Goal: Information Seeking & Learning: Learn about a topic

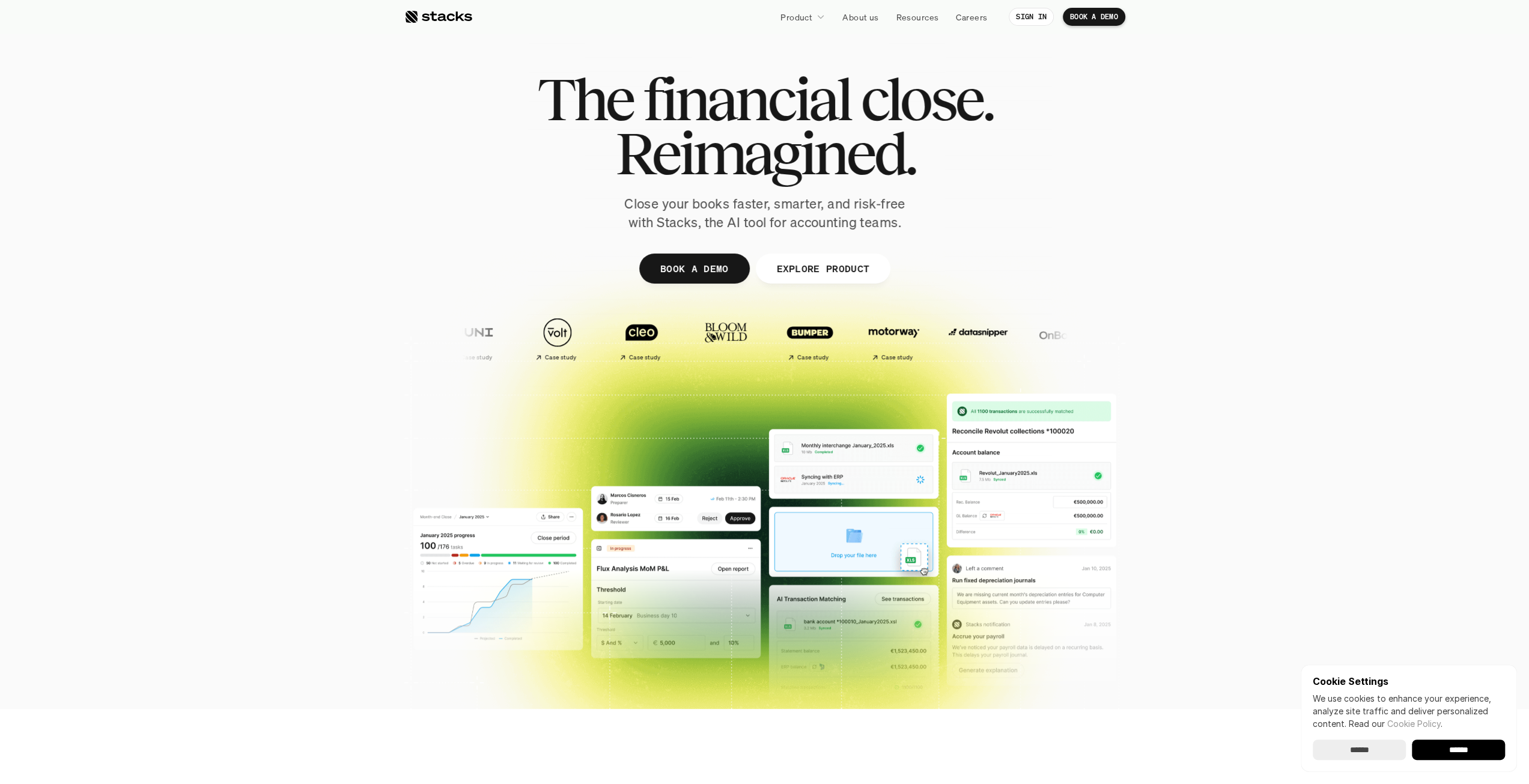
click at [692, 208] on p "Close your books faster, smarter, and risk-free with Stacks, the AI tool for ac…" at bounding box center [765, 213] width 301 height 38
click at [692, 208] on p "Close your books faster, smarter, and risk-free with Stacks, the AI tool for ac…" at bounding box center [765, 213] width 301 height 38
click at [797, 271] on p "EXPLORE PRODUCT" at bounding box center [823, 268] width 93 height 18
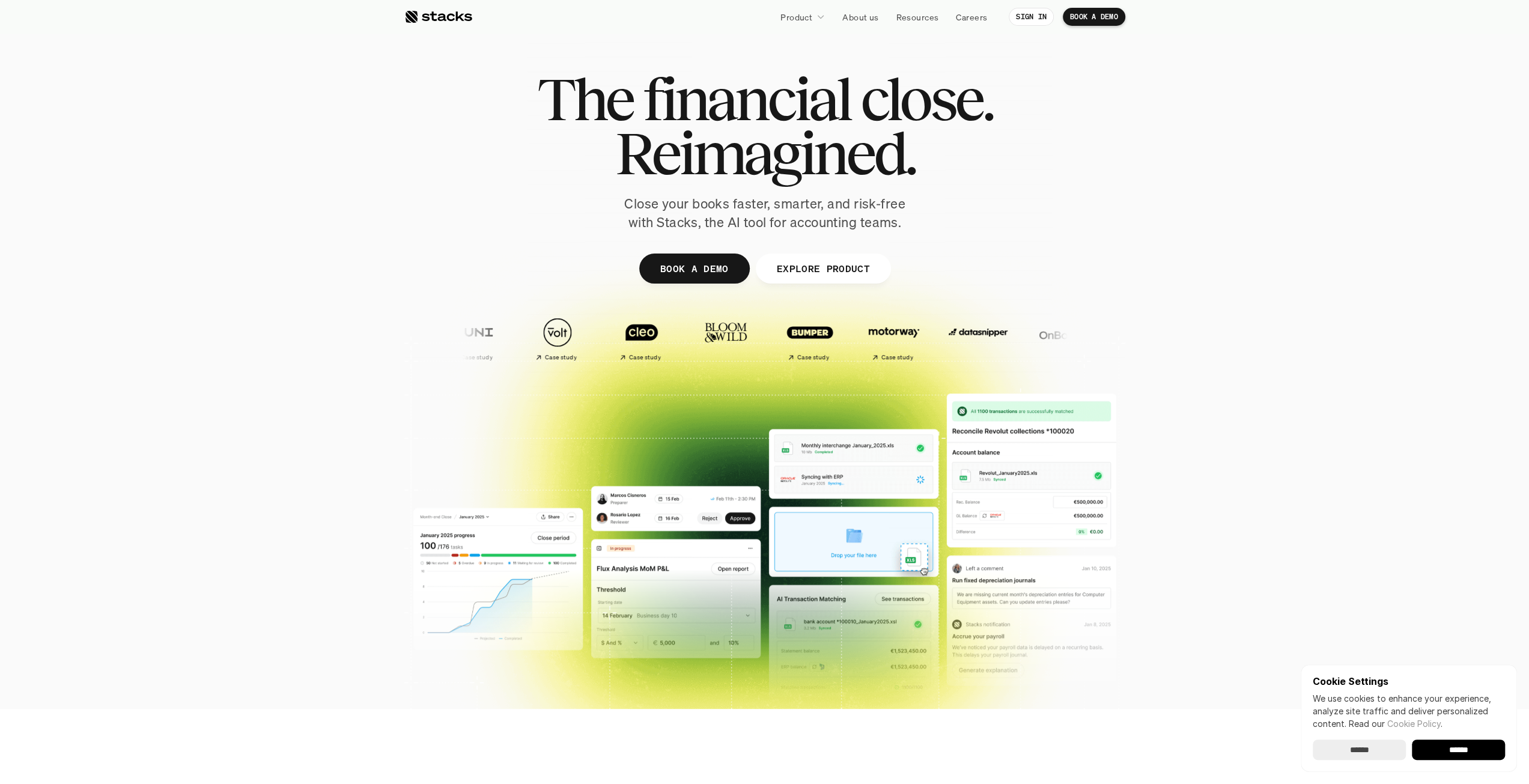
click at [732, 126] on span "Reimagined." at bounding box center [764, 153] width 300 height 54
click at [725, 98] on span "financial" at bounding box center [747, 99] width 207 height 54
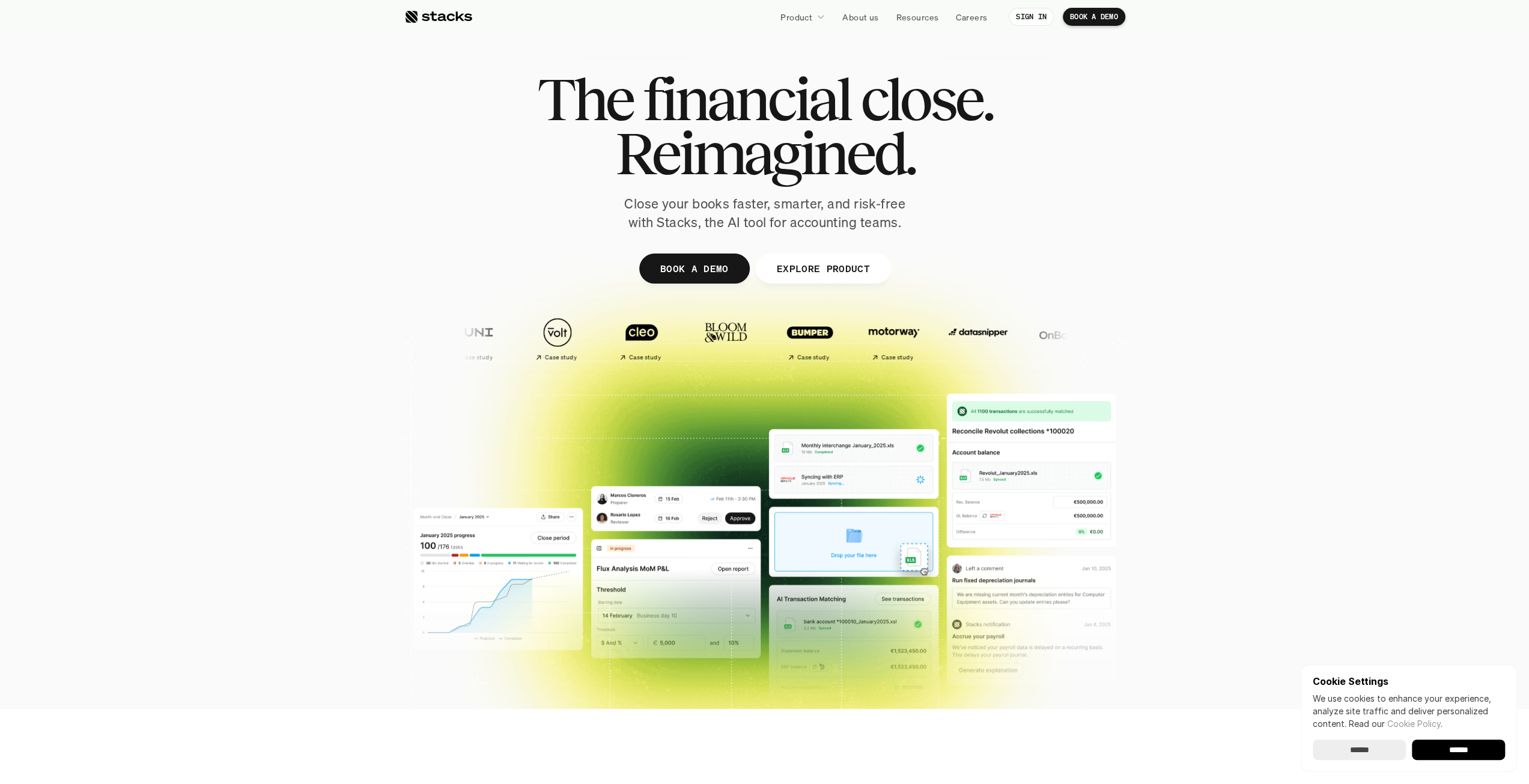
click at [725, 98] on span "financial" at bounding box center [747, 99] width 207 height 54
click at [434, 16] on div at bounding box center [438, 17] width 68 height 14
click at [857, 11] on p "About us" at bounding box center [860, 17] width 36 height 13
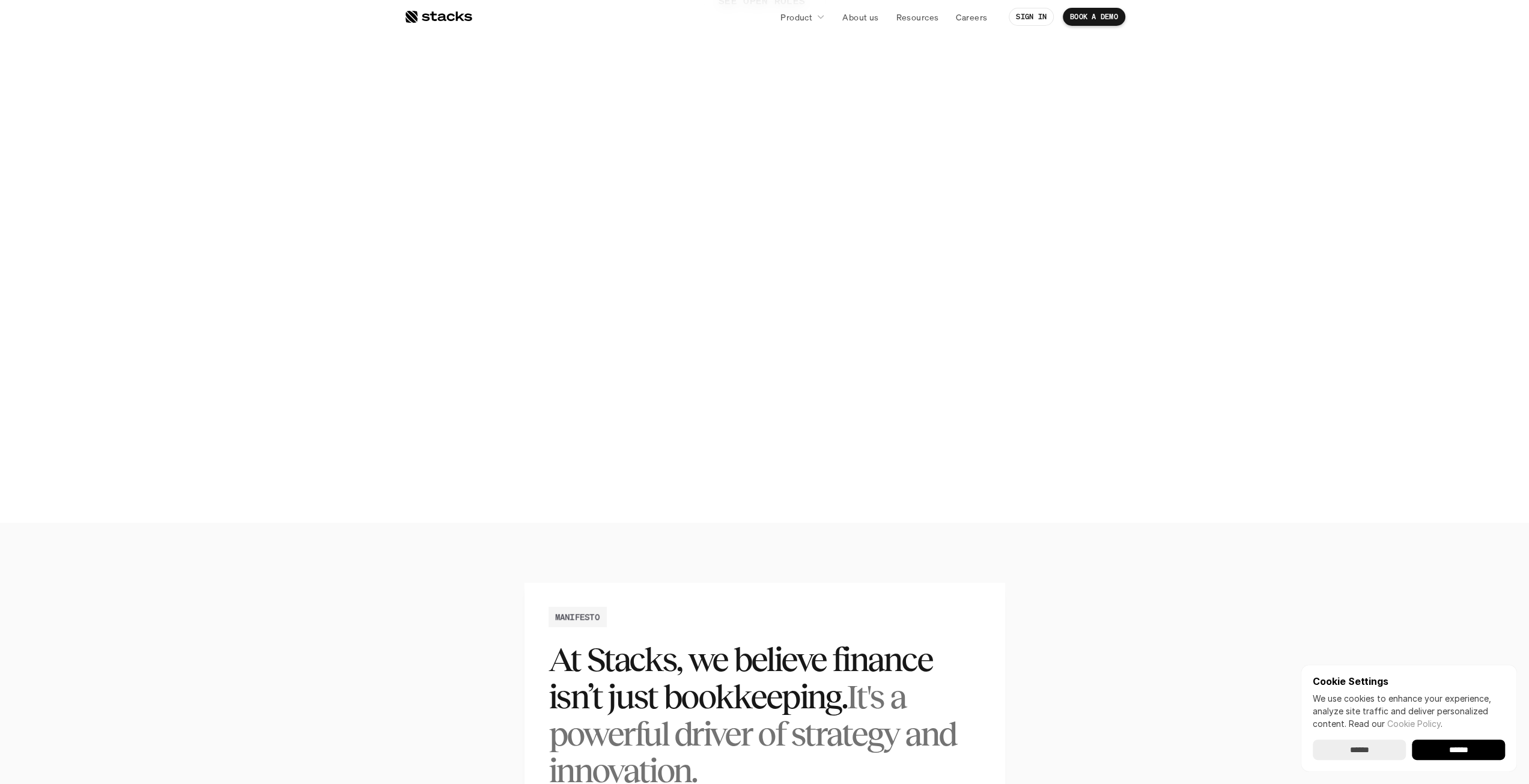
scroll to position [120, 0]
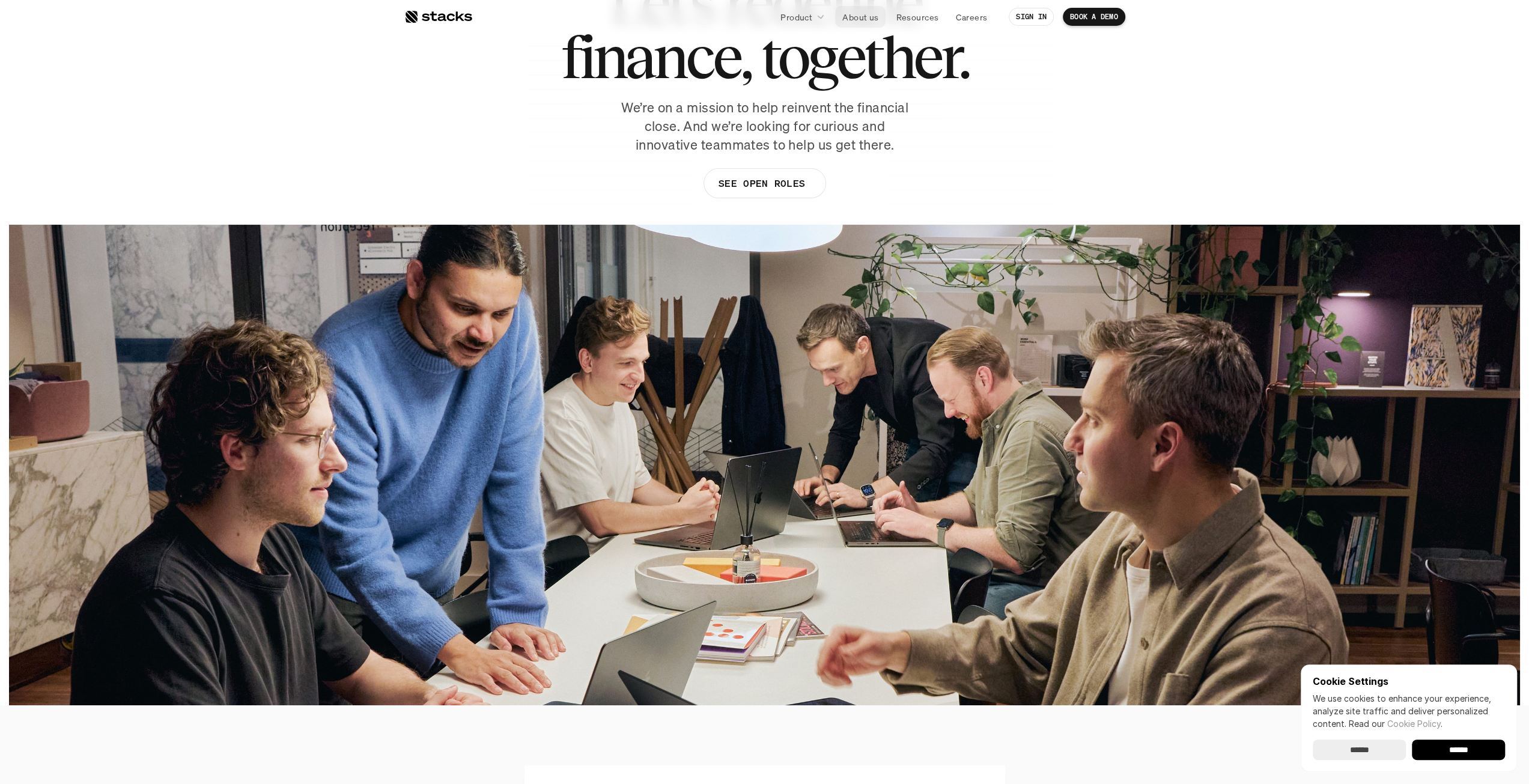
click at [846, 11] on p "About us" at bounding box center [860, 17] width 36 height 13
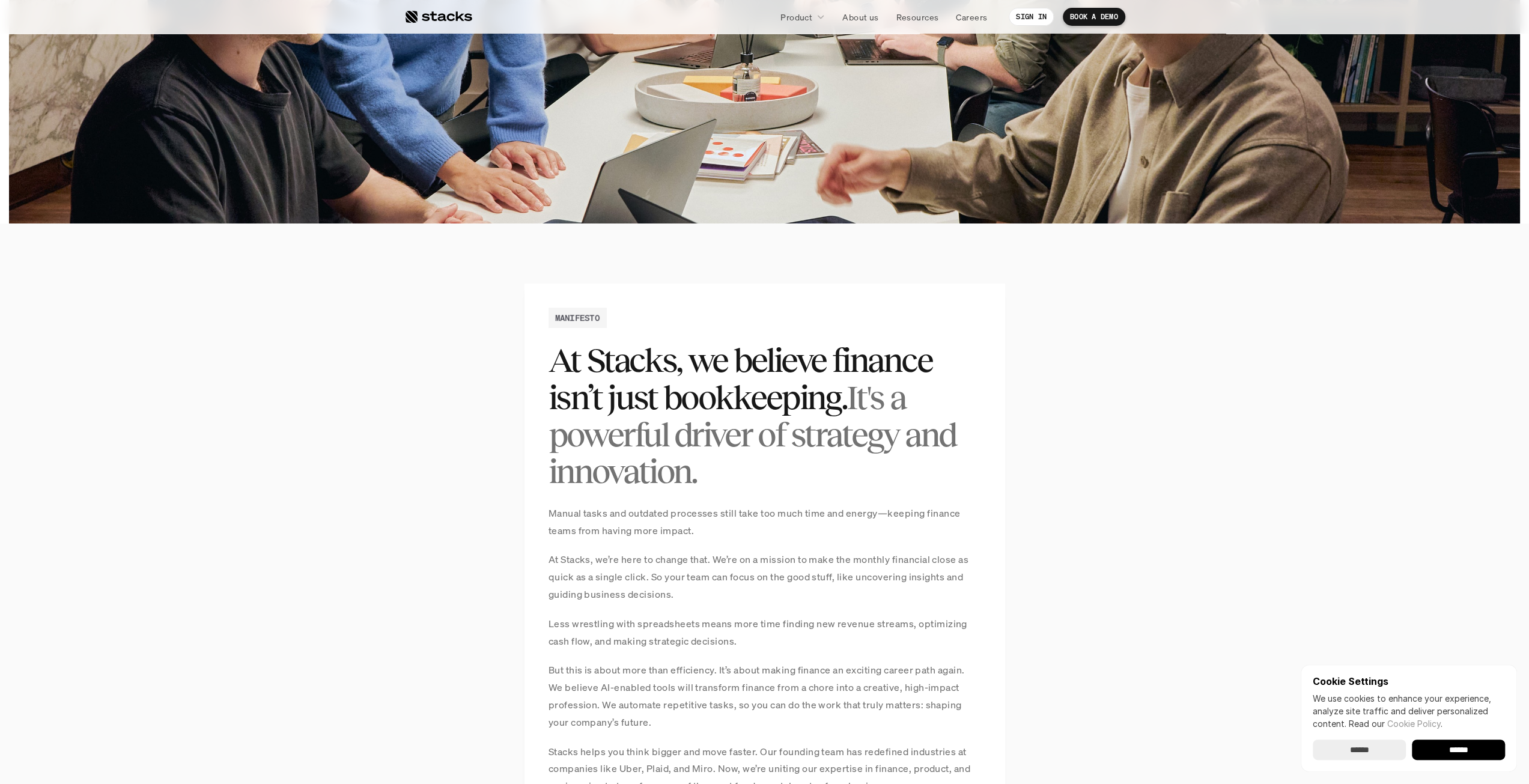
scroll to position [721, 0]
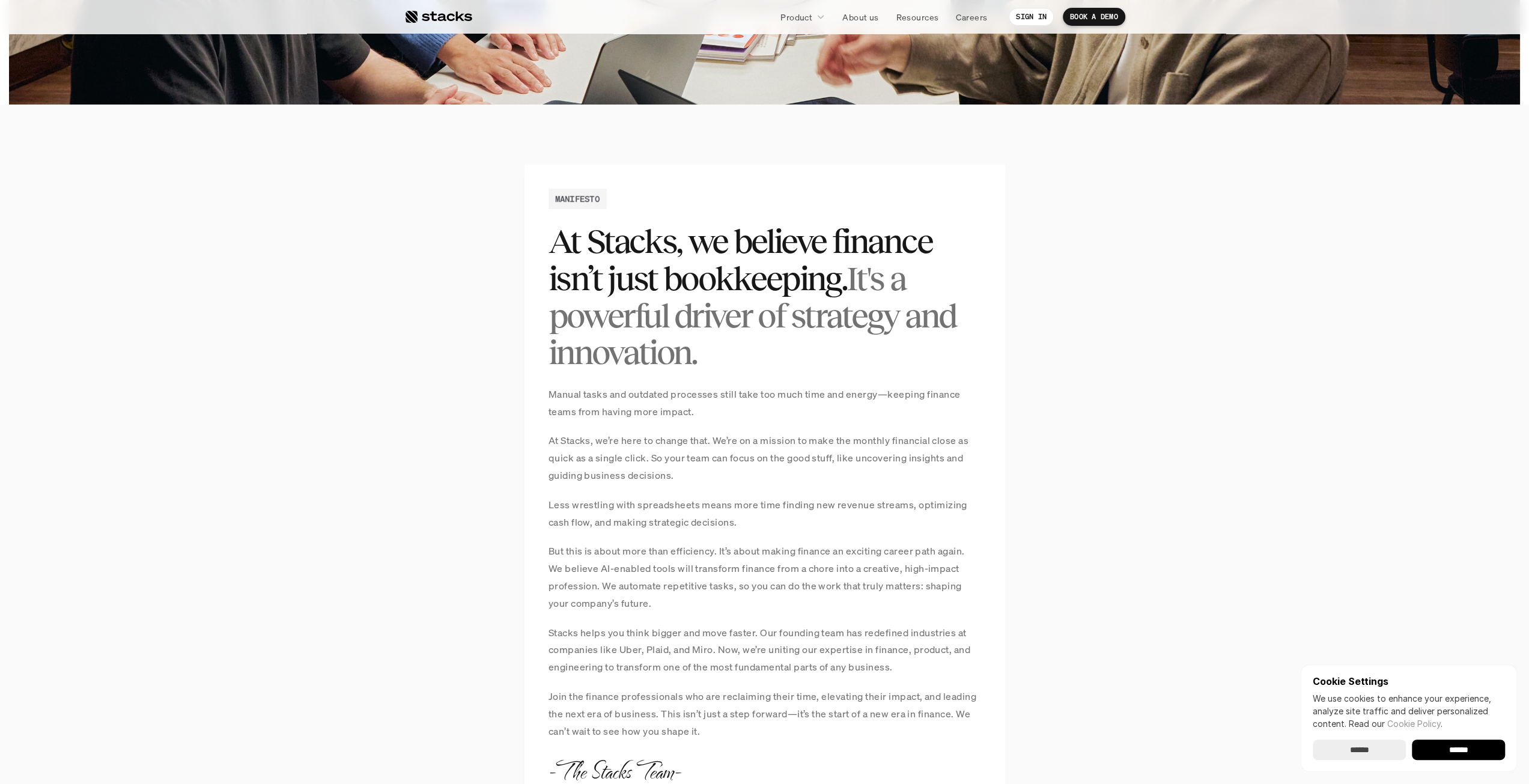
click at [750, 388] on p "Manual tasks and outdated processes still take too much time and energy—keeping…" at bounding box center [765, 403] width 433 height 35
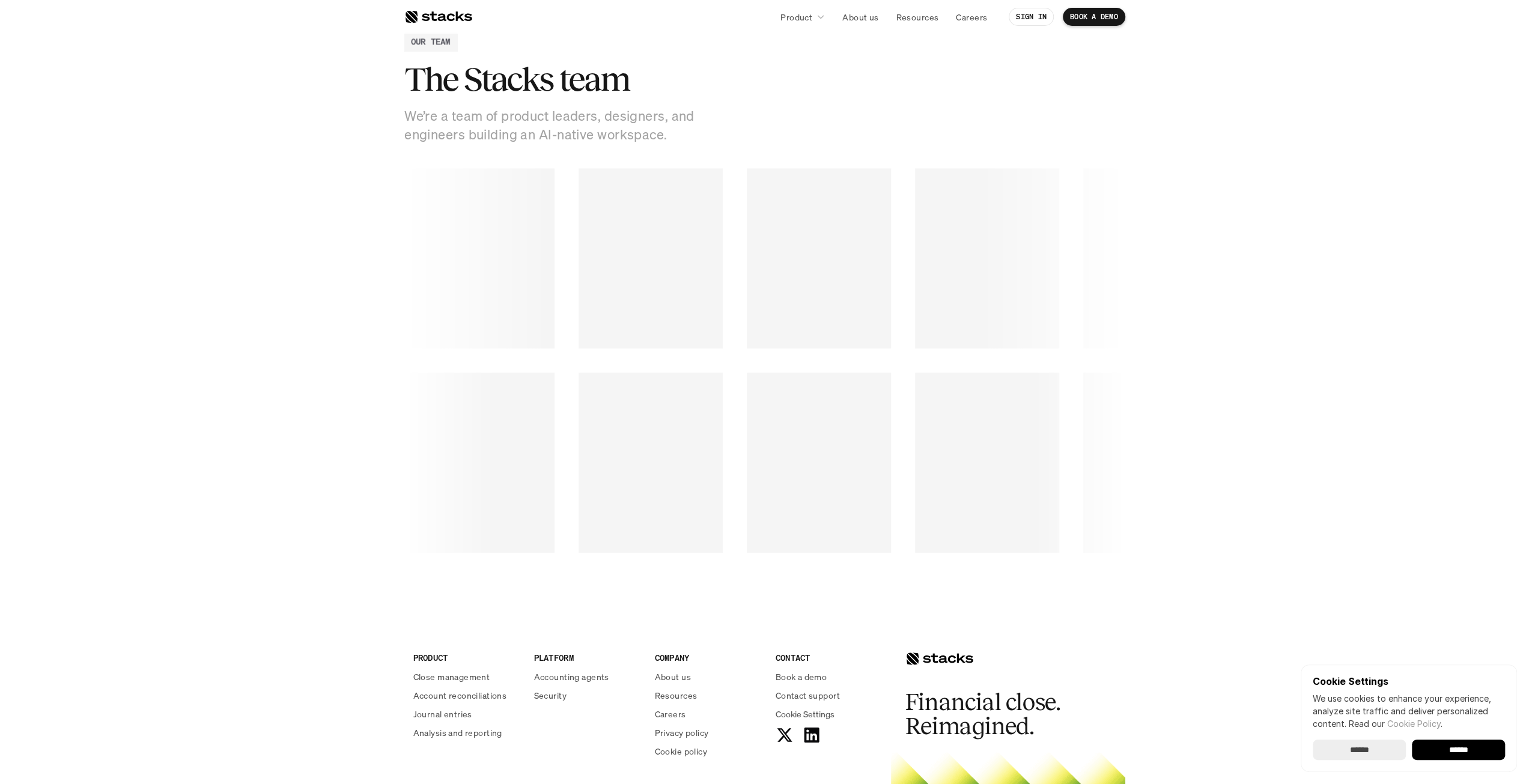
scroll to position [1622, 0]
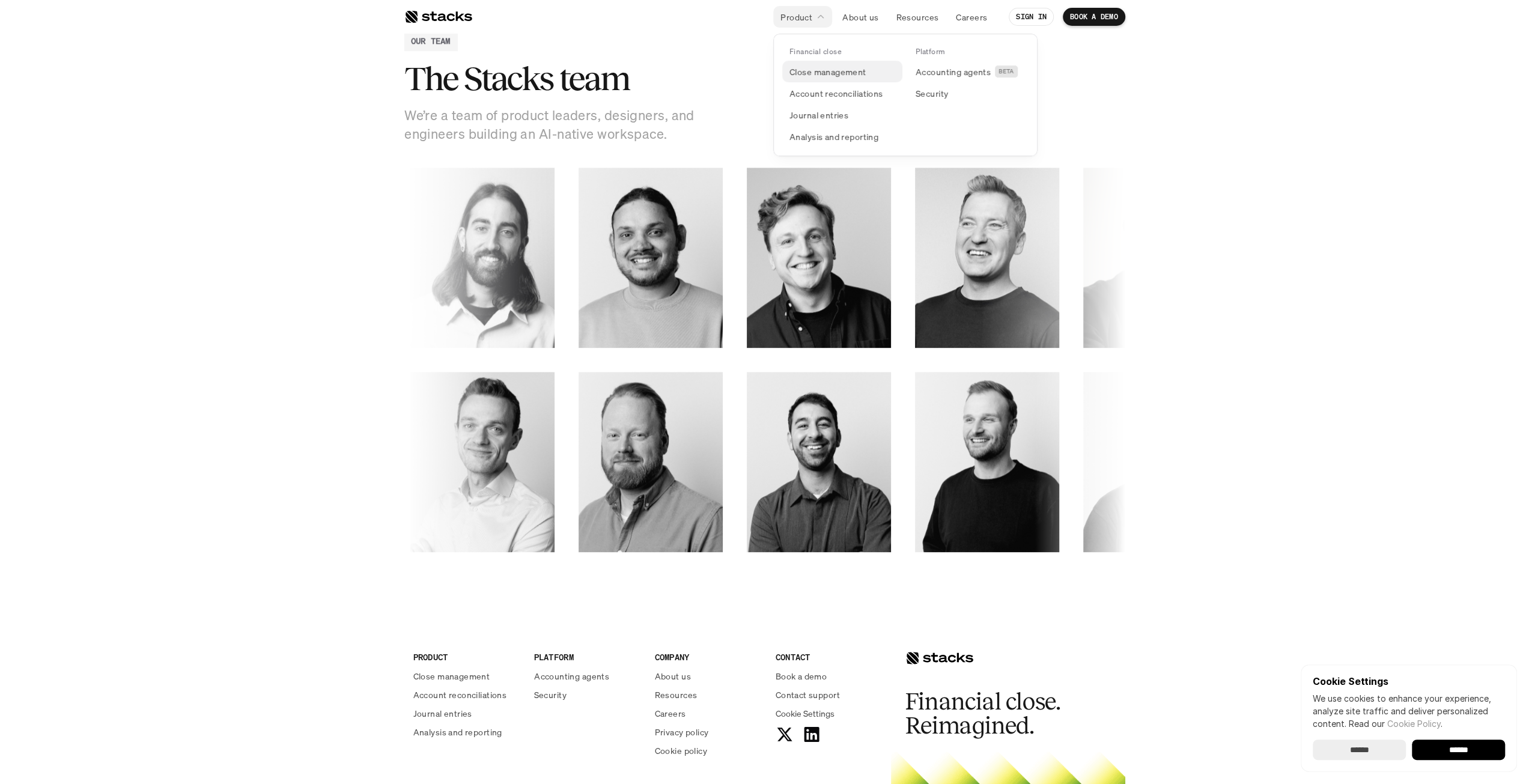
click at [805, 72] on p "Close management" at bounding box center [828, 72] width 77 height 13
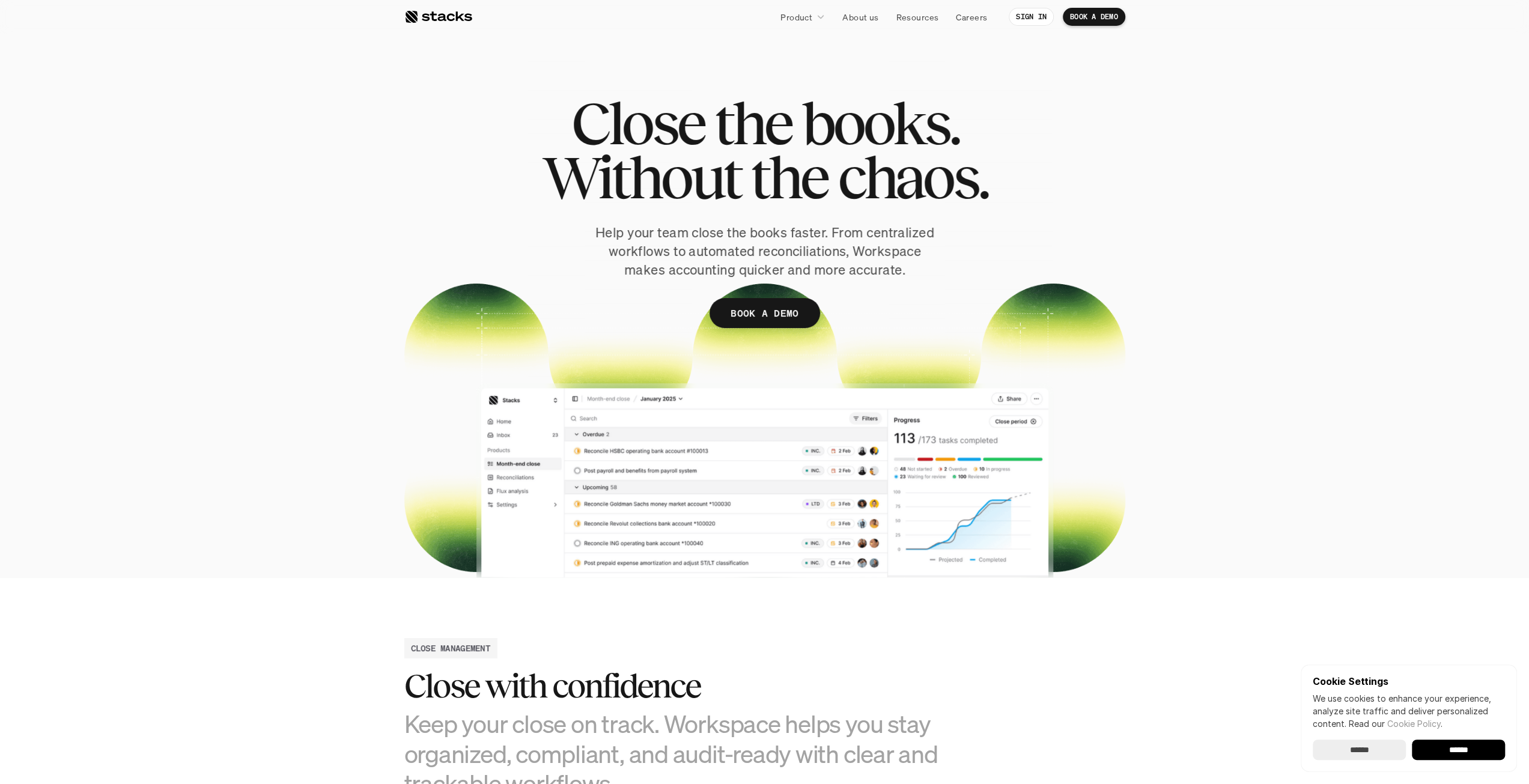
click at [808, 226] on p "Help your team close the books faster. From centralized workflows to automated …" at bounding box center [764, 251] width 348 height 55
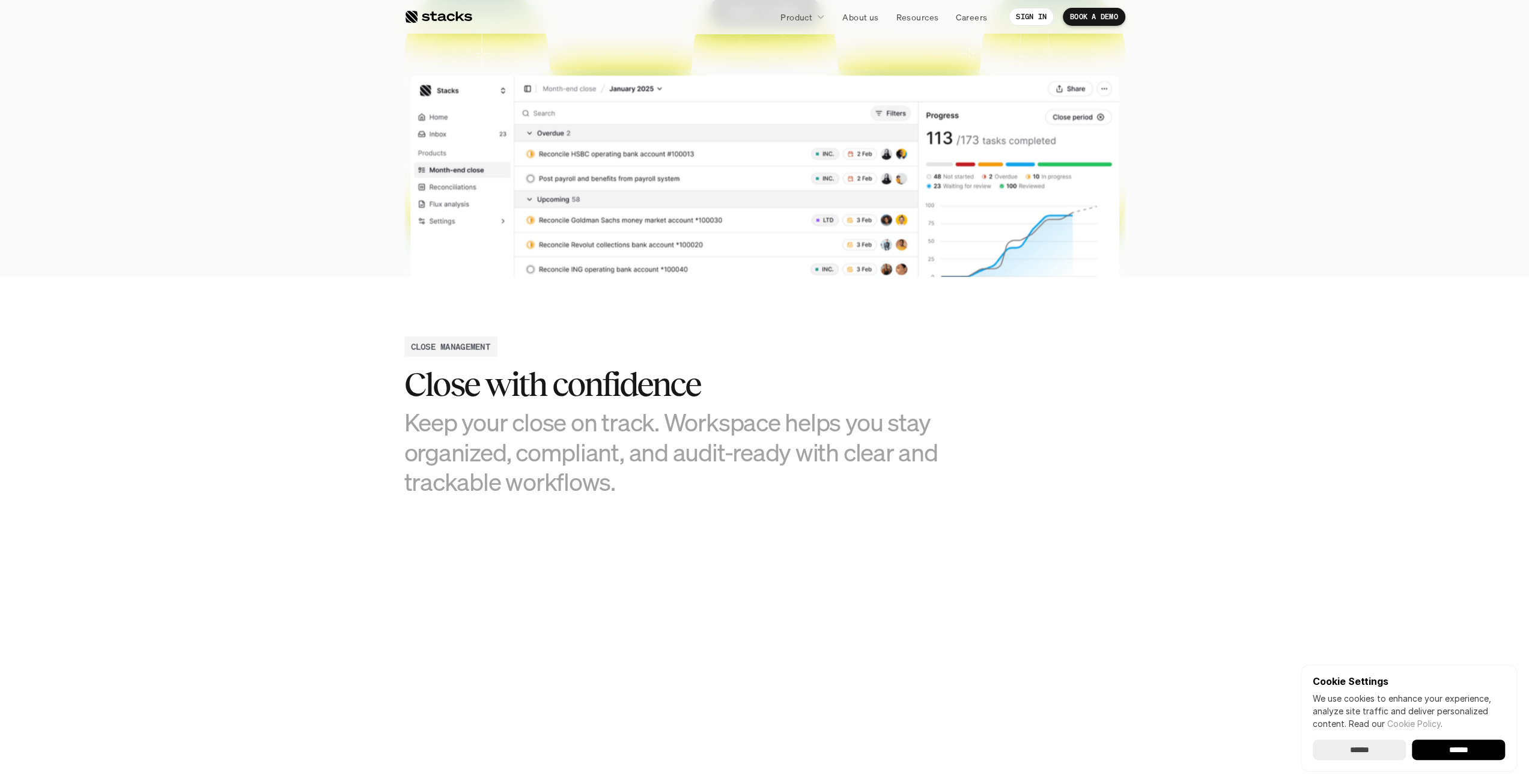
scroll to position [360, 0]
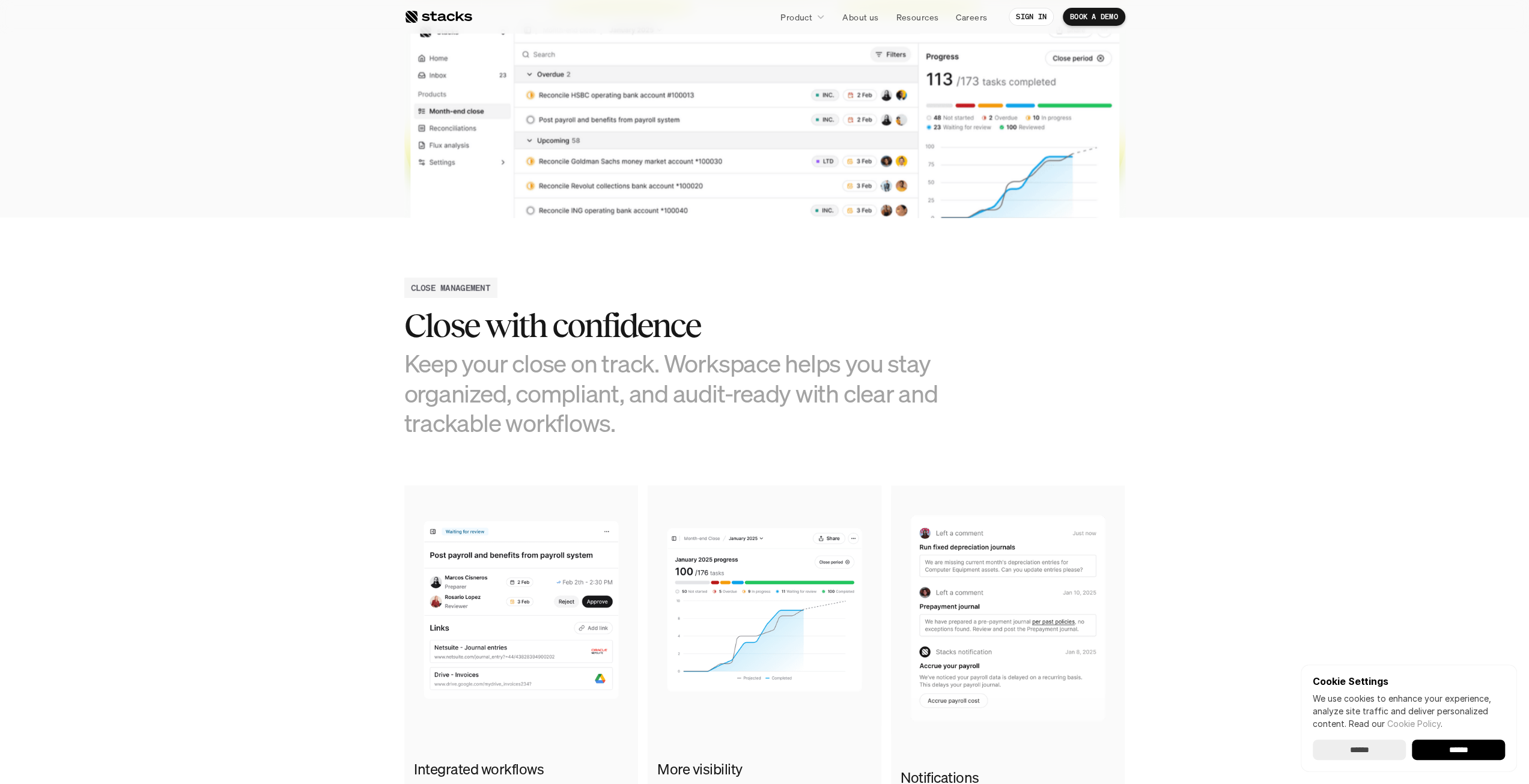
click at [773, 358] on h3 "Keep your close on track. Workspace helps you stay organized, compliant, and au…" at bounding box center [674, 392] width 541 height 89
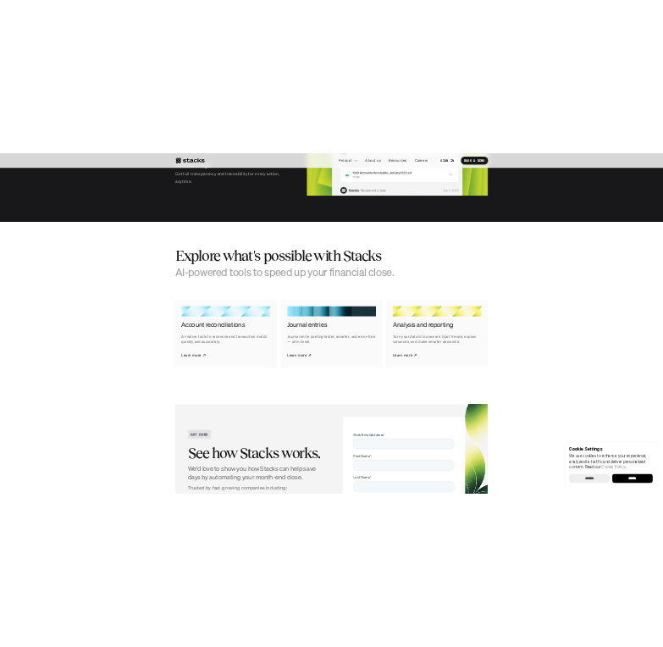
scroll to position [2542, 0]
